Goal: Download file/media

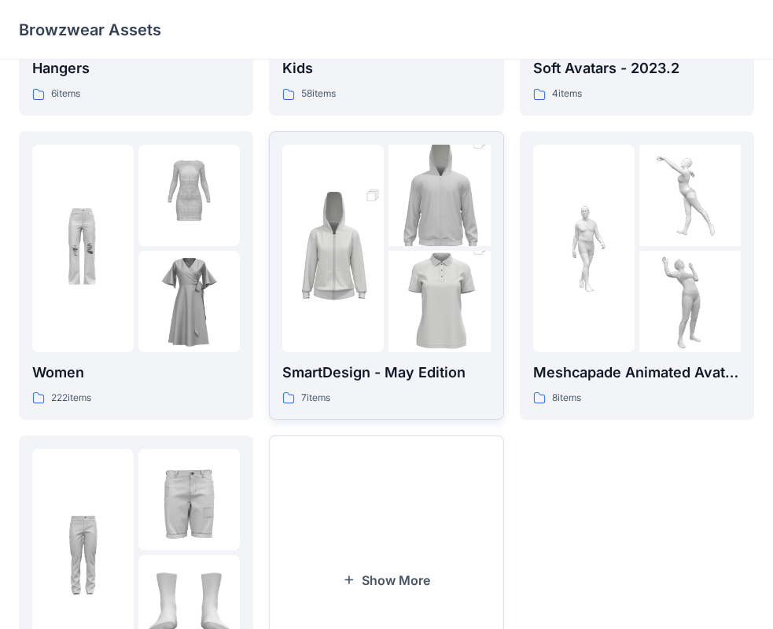
scroll to position [315, 0]
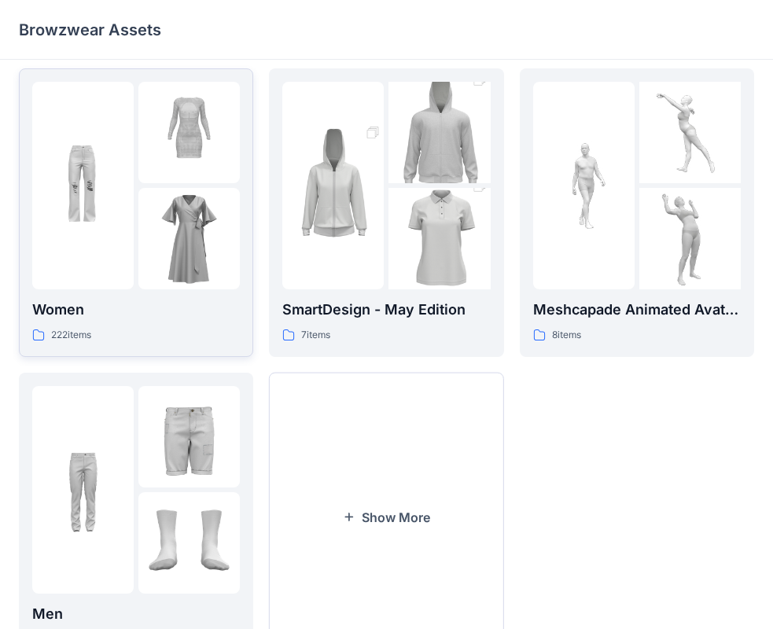
click at [149, 219] on img at bounding box center [188, 238] width 101 height 101
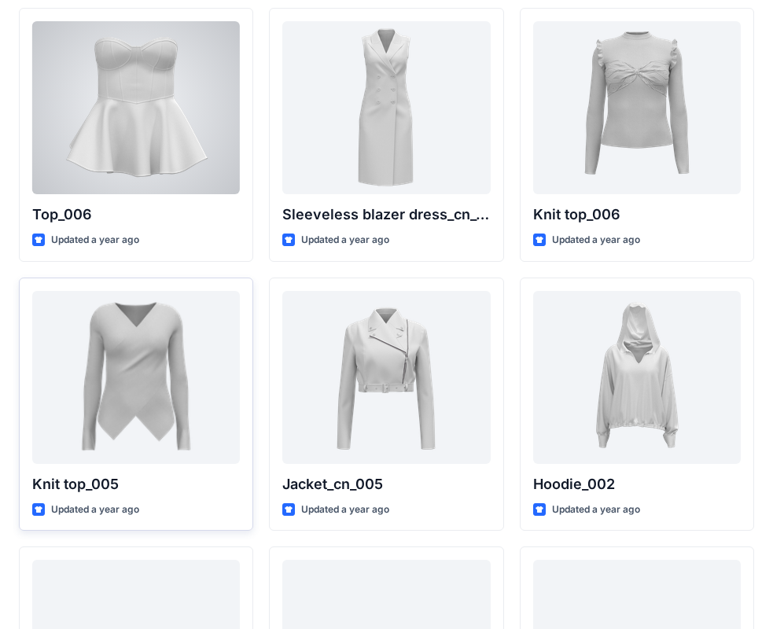
scroll to position [157, 0]
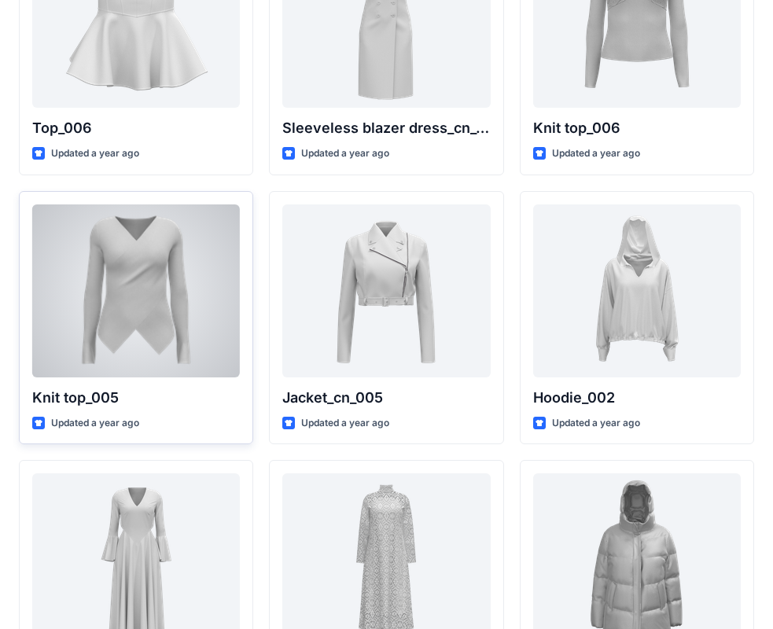
click at [141, 311] on div at bounding box center [136, 291] width 208 height 173
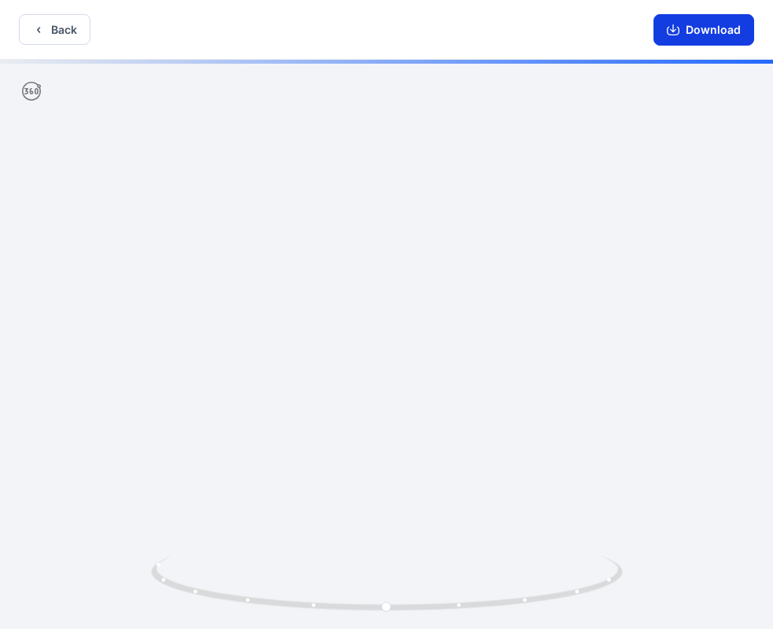
click at [717, 31] on button "Download" at bounding box center [704, 29] width 101 height 31
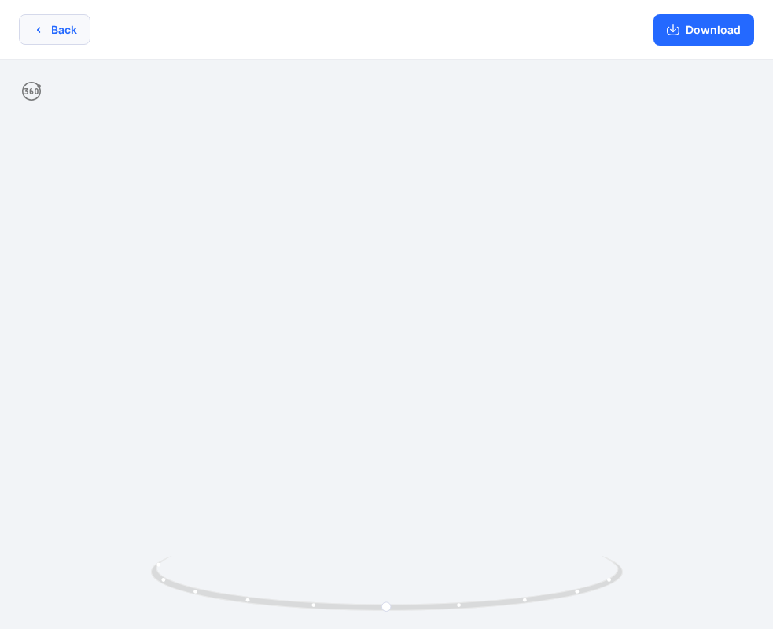
click at [43, 29] on icon "button" at bounding box center [38, 30] width 13 height 13
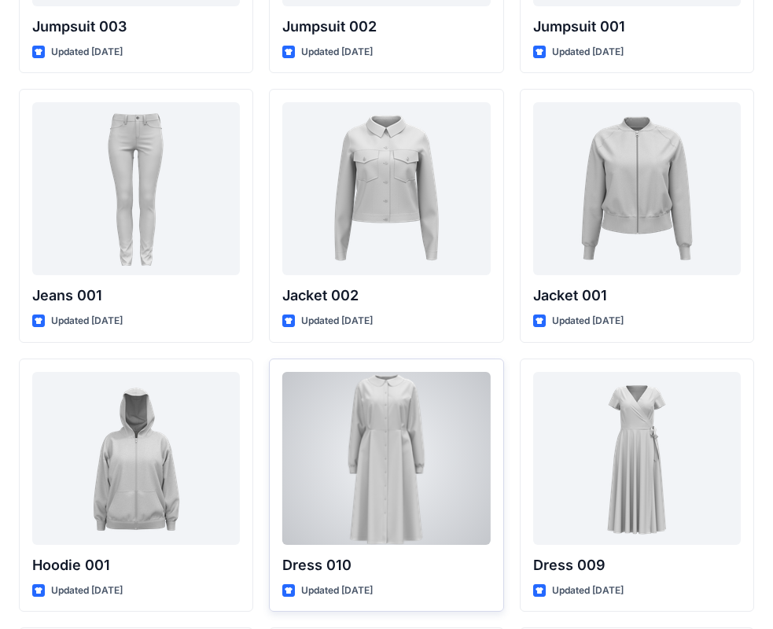
scroll to position [9524, 0]
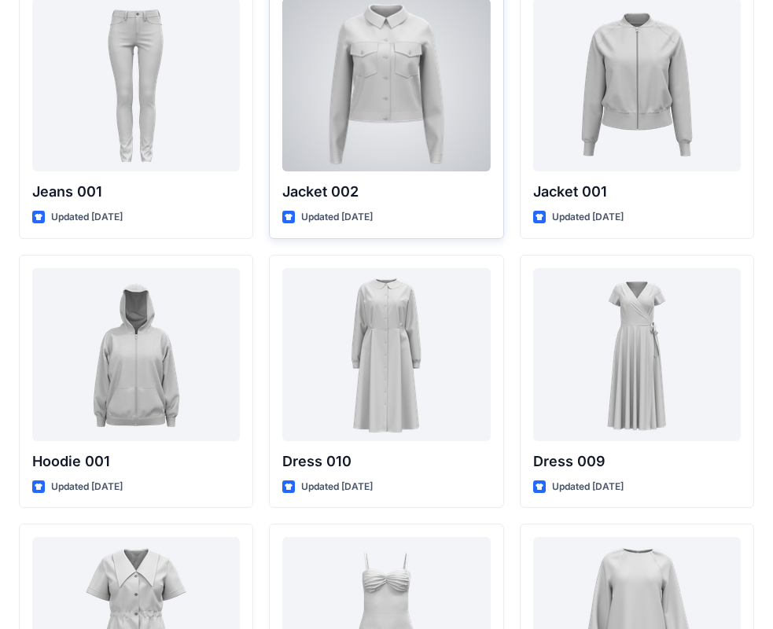
click at [415, 108] on div at bounding box center [386, 84] width 208 height 173
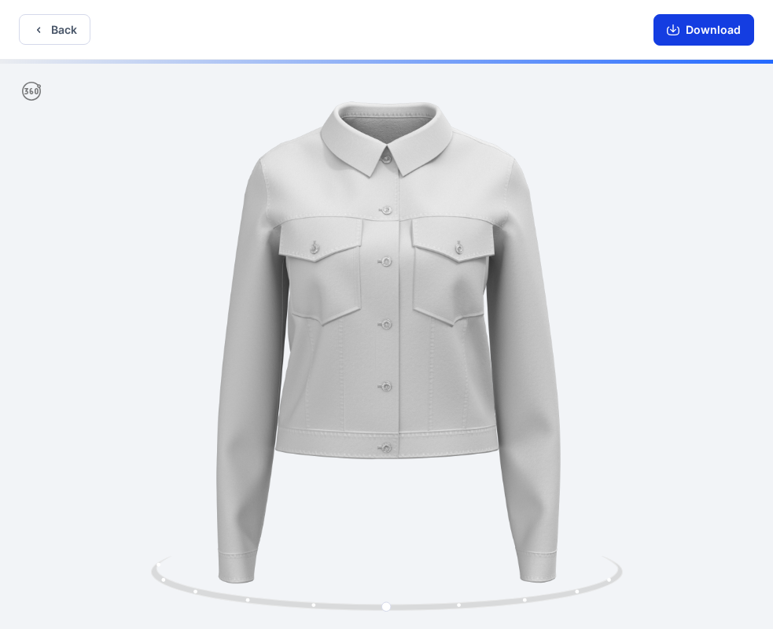
click at [702, 29] on button "Download" at bounding box center [704, 29] width 101 height 31
